Goal: Find specific page/section

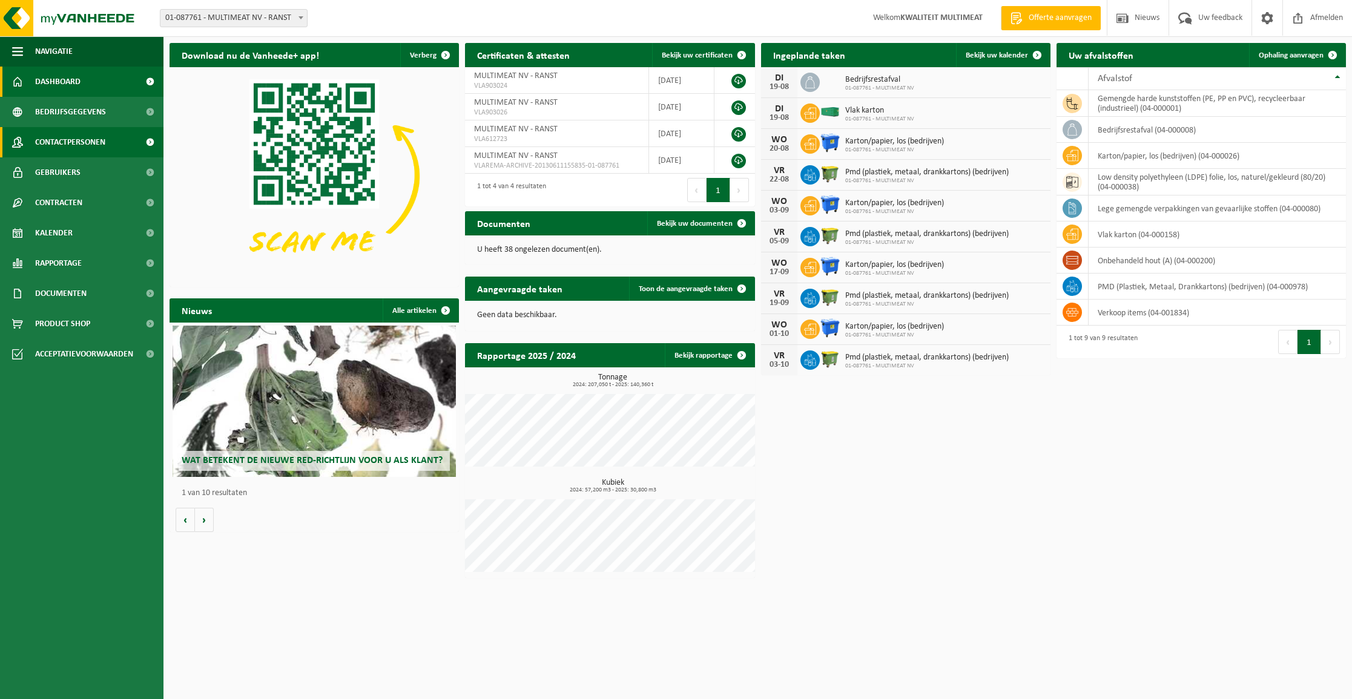
click at [65, 140] on span "Contactpersonen" at bounding box center [70, 142] width 70 height 30
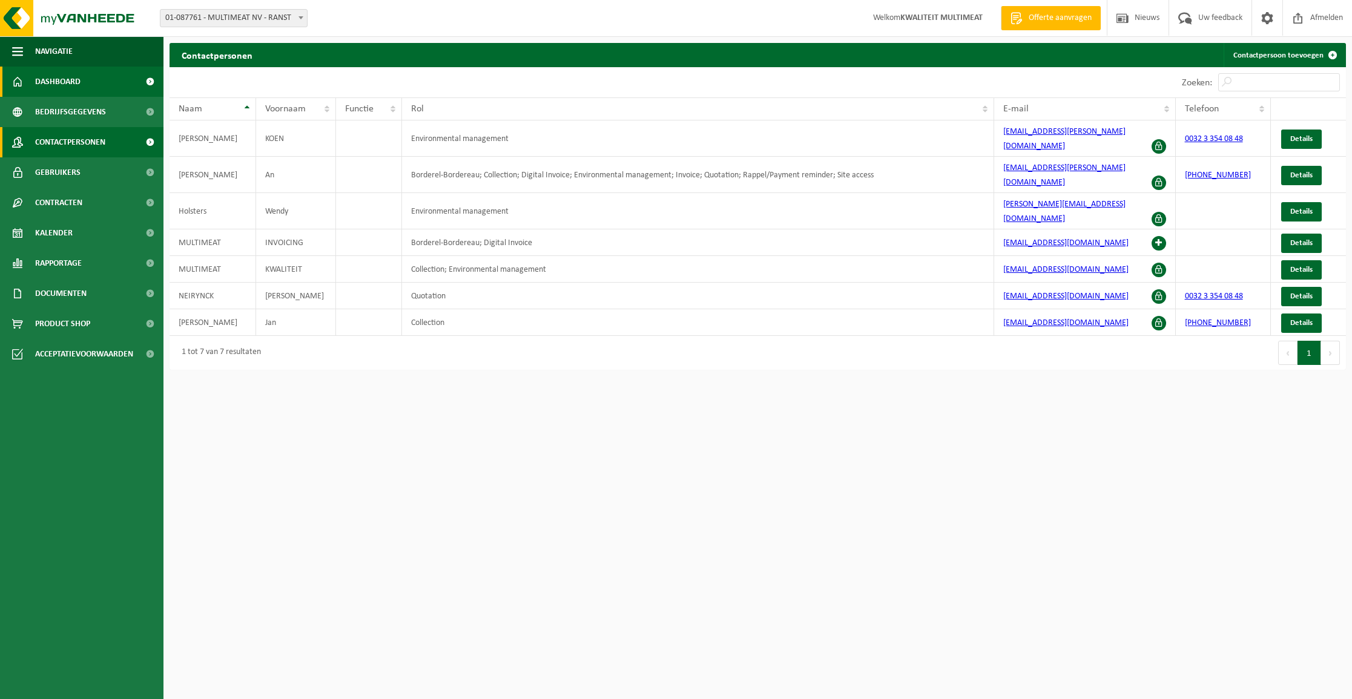
click at [65, 86] on span "Dashboard" at bounding box center [57, 82] width 45 height 30
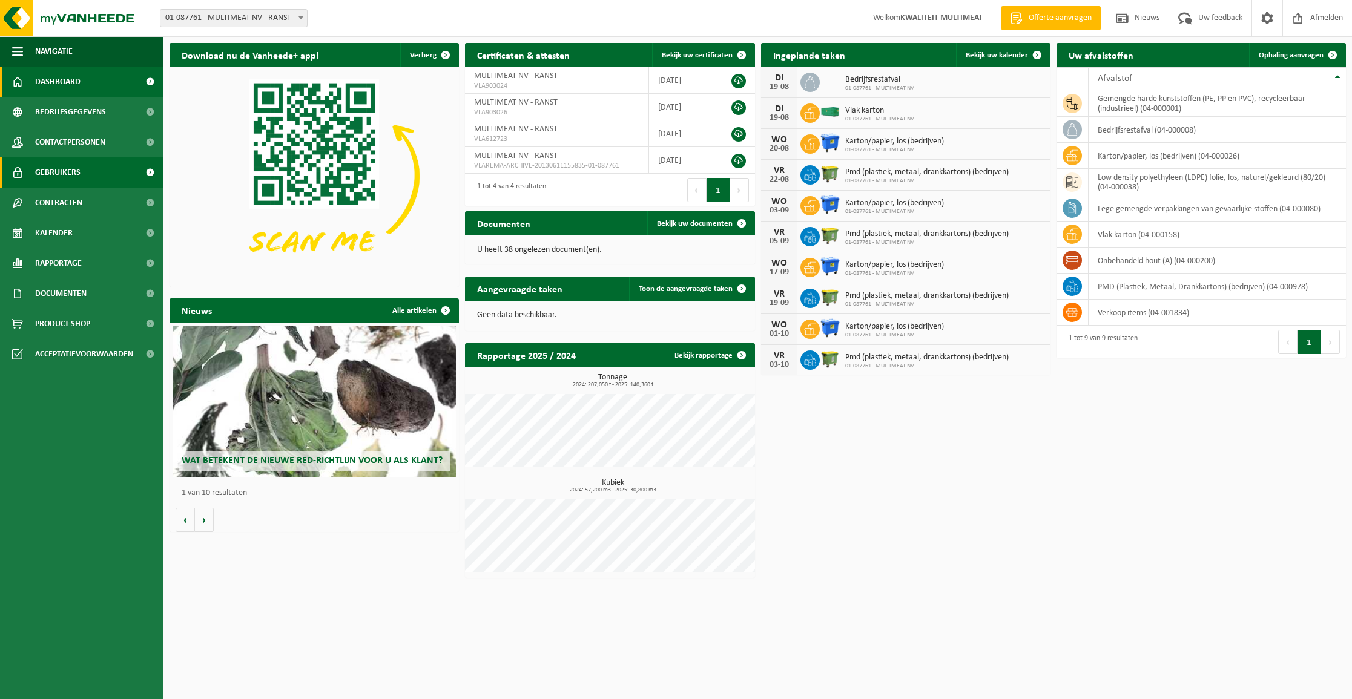
click at [56, 169] on span "Gebruikers" at bounding box center [57, 172] width 45 height 30
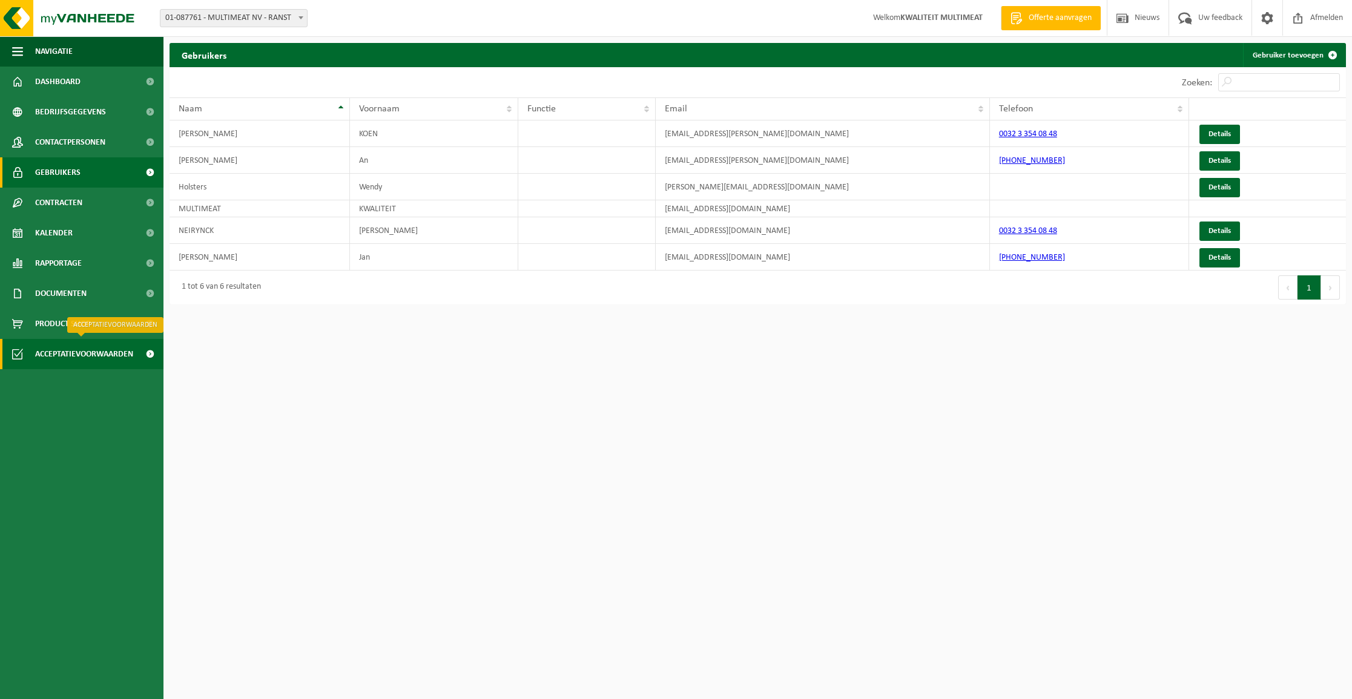
click at [62, 355] on span "Acceptatievoorwaarden" at bounding box center [84, 354] width 98 height 30
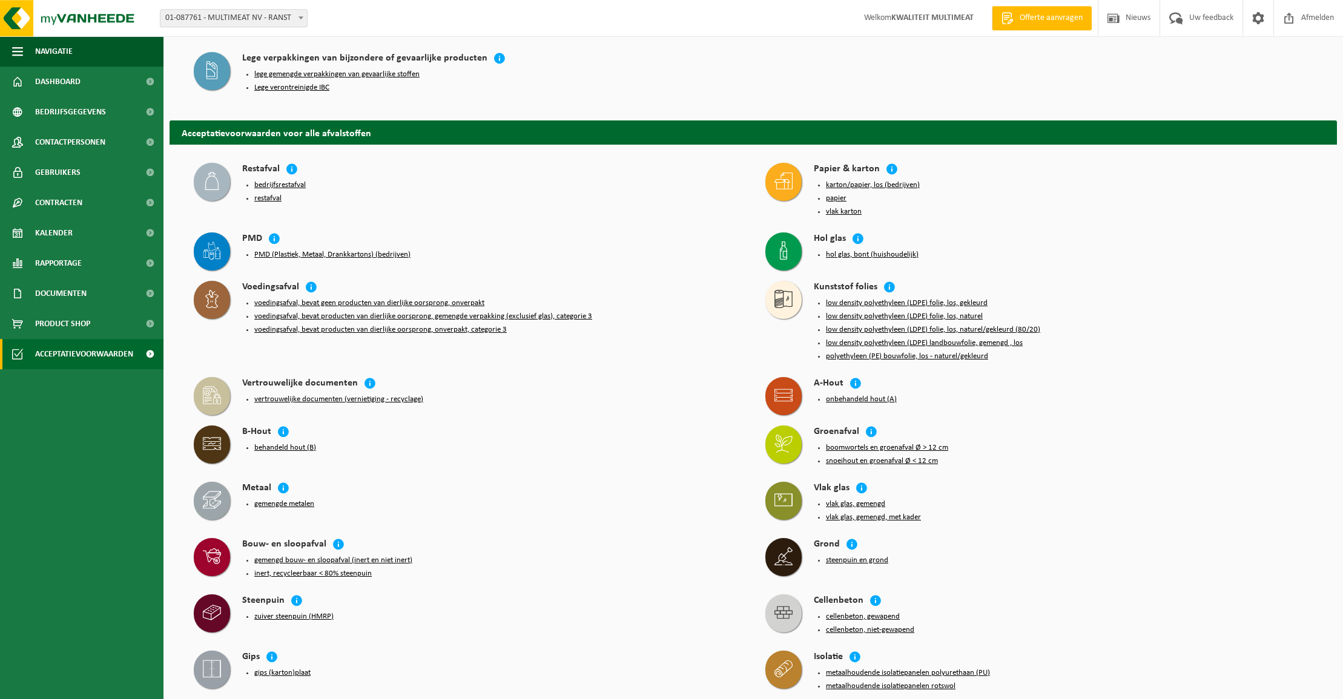
scroll to position [213, 0]
